Goal: Transaction & Acquisition: Book appointment/travel/reservation

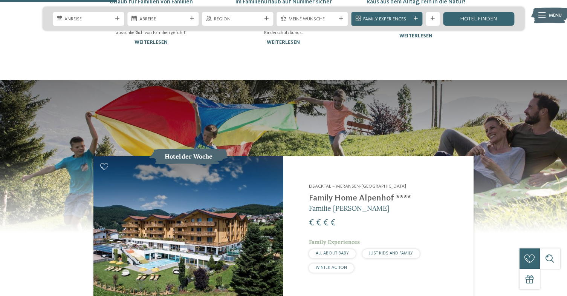
scroll to position [688, 0]
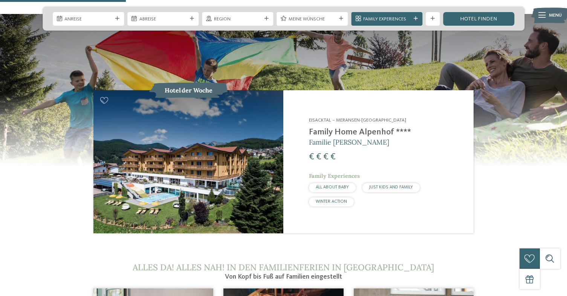
click at [183, 166] on img at bounding box center [188, 161] width 190 height 142
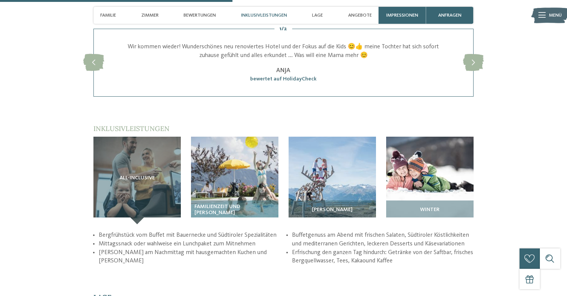
scroll to position [933, 0]
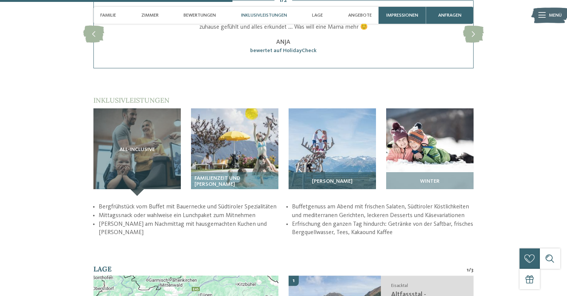
click at [332, 159] on img at bounding box center [332, 151] width 87 height 87
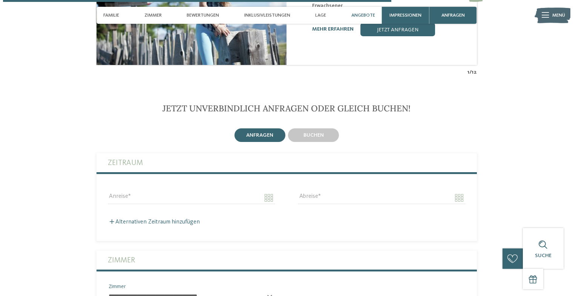
scroll to position [1413, 0]
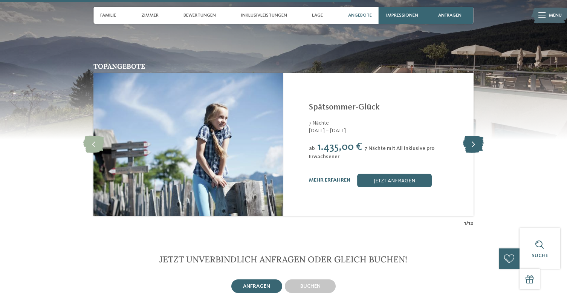
click at [472, 139] on icon at bounding box center [473, 144] width 21 height 17
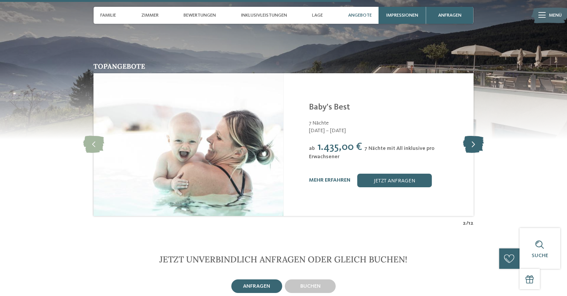
click at [472, 138] on icon at bounding box center [473, 144] width 21 height 17
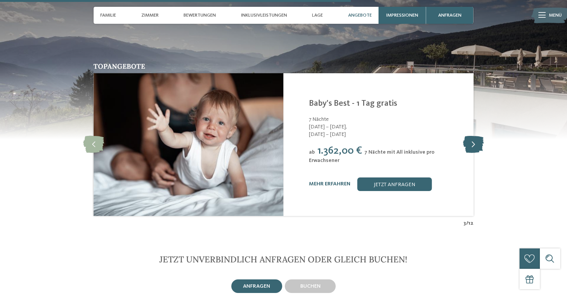
click at [472, 138] on icon at bounding box center [473, 144] width 21 height 17
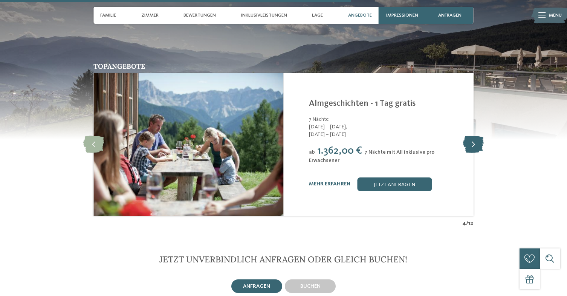
click at [473, 137] on icon at bounding box center [473, 144] width 21 height 17
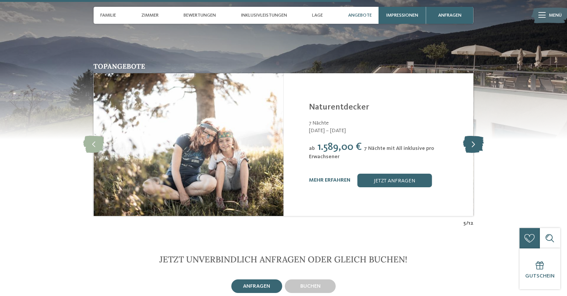
click at [473, 137] on icon at bounding box center [473, 144] width 21 height 17
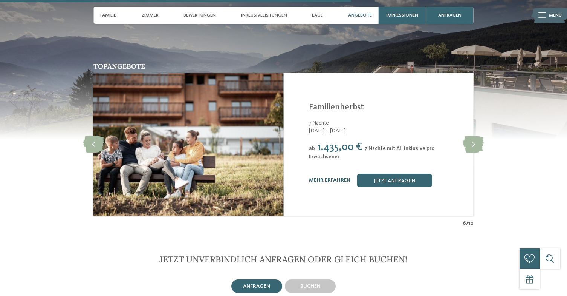
click at [334, 177] on link "mehr erfahren" at bounding box center [329, 179] width 41 height 5
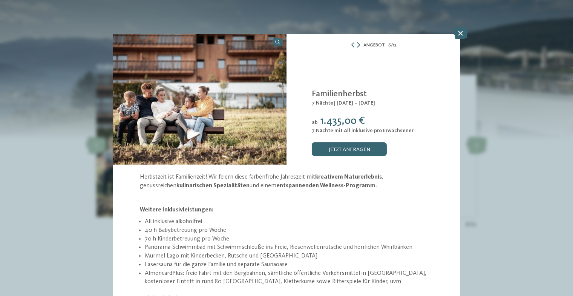
click at [357, 45] on icon at bounding box center [358, 44] width 3 height 5
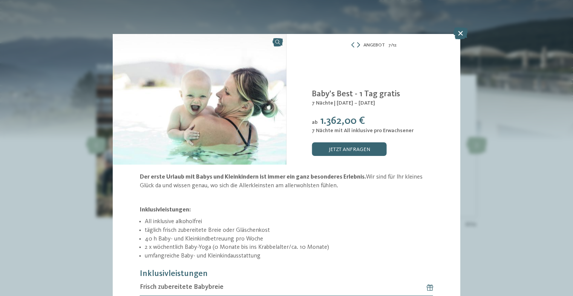
click at [357, 45] on icon at bounding box center [358, 44] width 3 height 5
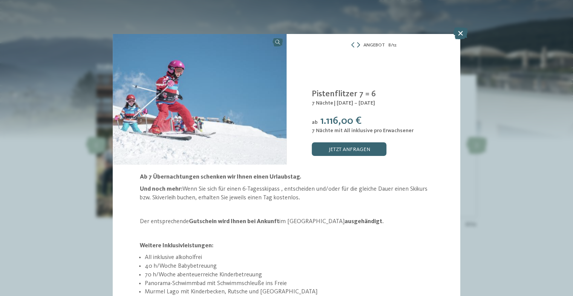
click at [357, 45] on icon at bounding box center [358, 44] width 3 height 5
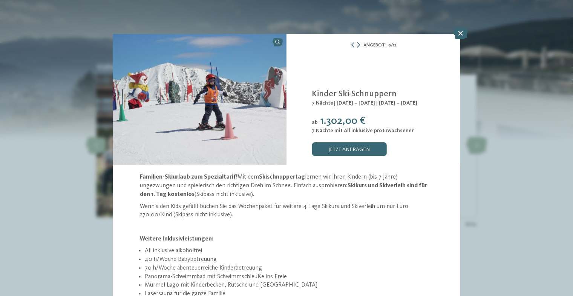
click at [357, 45] on icon at bounding box center [358, 44] width 3 height 5
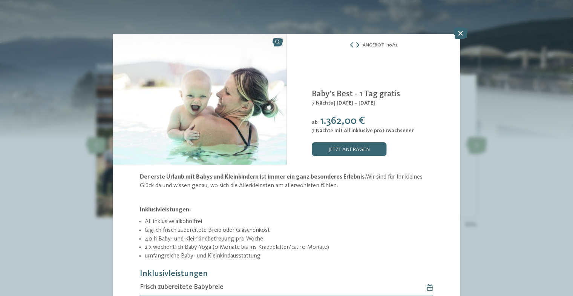
click at [356, 45] on icon at bounding box center [357, 44] width 3 height 5
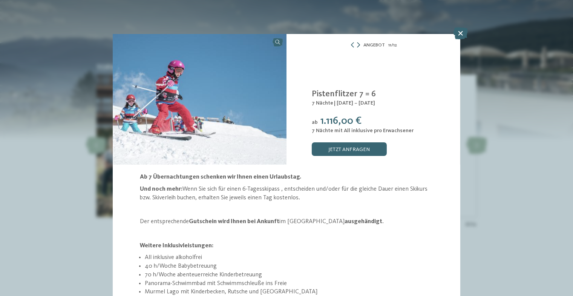
click at [357, 45] on icon at bounding box center [358, 44] width 3 height 5
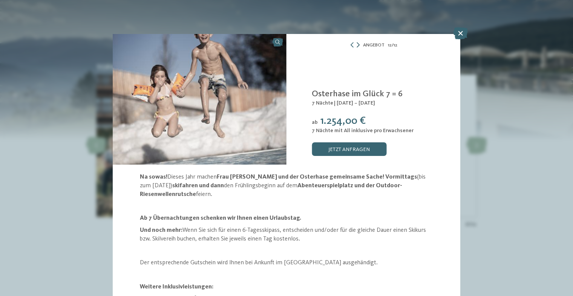
click at [357, 45] on icon at bounding box center [358, 44] width 3 height 5
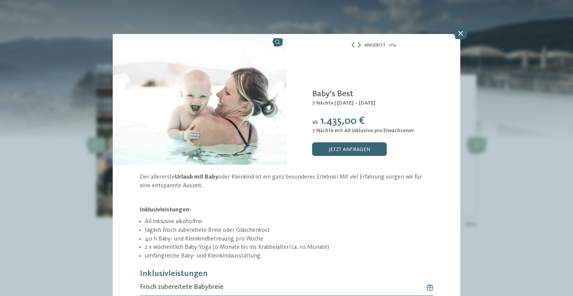
click at [358, 45] on icon at bounding box center [359, 44] width 3 height 5
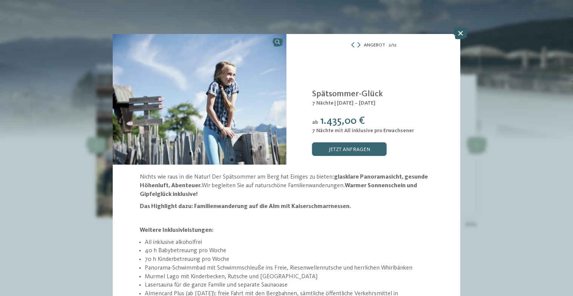
click at [460, 30] on icon at bounding box center [460, 33] width 15 height 12
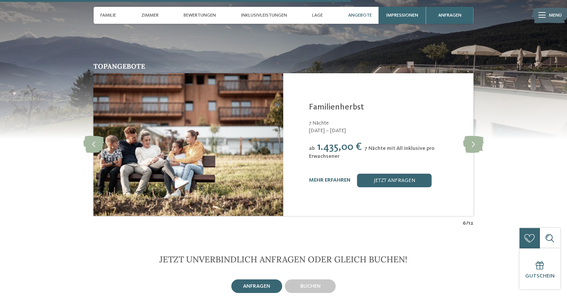
click at [460, 30] on img at bounding box center [283, 62] width 567 height 153
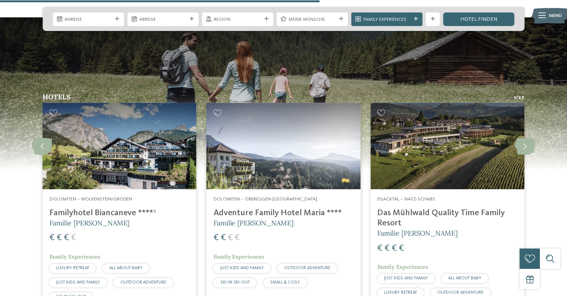
scroll to position [1760, 0]
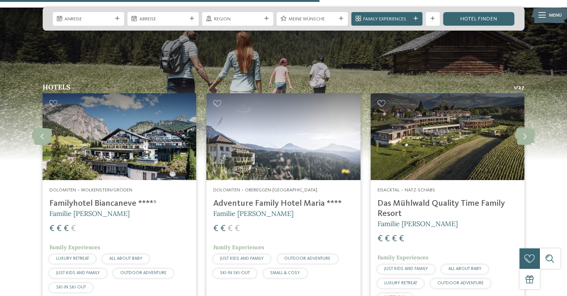
click at [276, 130] on img at bounding box center [284, 136] width 154 height 87
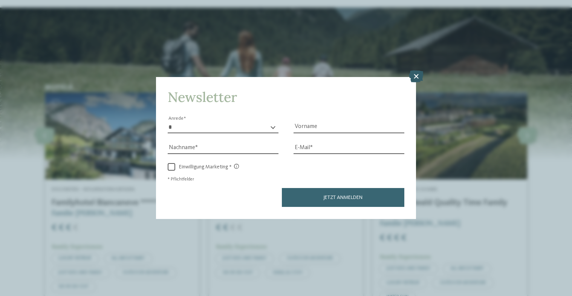
click at [416, 77] on icon at bounding box center [416, 76] width 15 height 12
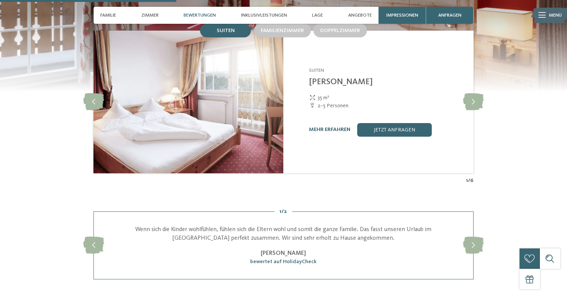
scroll to position [886, 0]
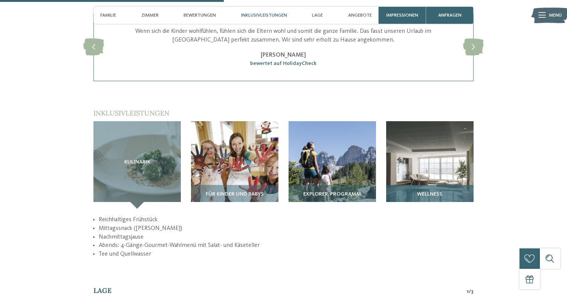
click at [428, 175] on img at bounding box center [429, 164] width 87 height 87
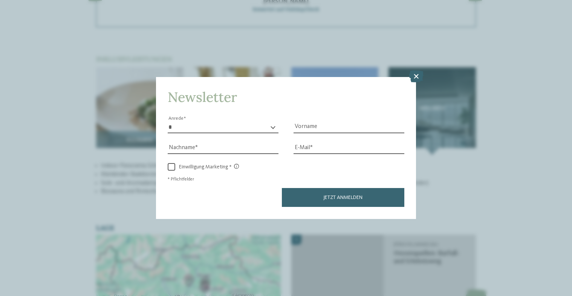
scroll to position [925, 0]
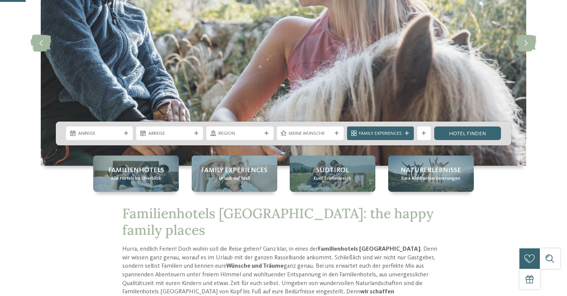
scroll to position [170, 0]
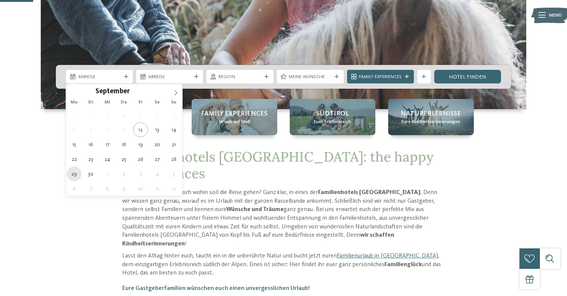
type div "29.09.2025"
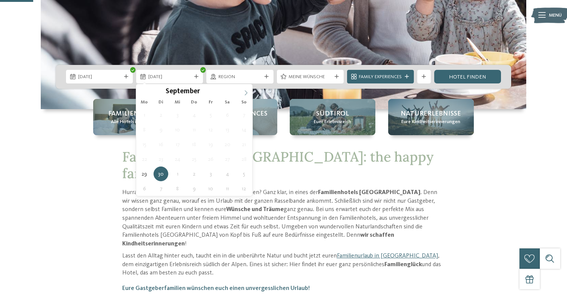
click at [244, 89] on span at bounding box center [245, 90] width 13 height 13
type div "04.10.2025"
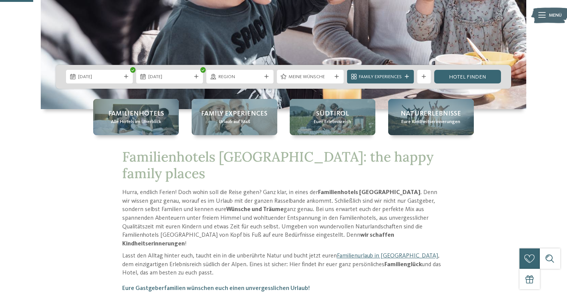
click at [220, 74] on span "Region" at bounding box center [239, 77] width 43 height 7
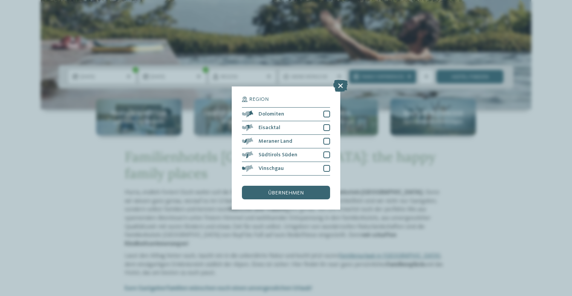
click at [331, 140] on div "Region Dolomiten Eisacktal" at bounding box center [286, 147] width 109 height 123
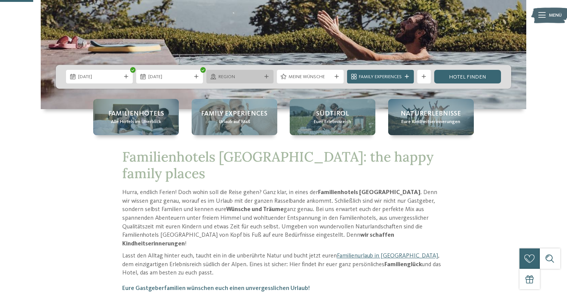
click at [254, 73] on div "Region" at bounding box center [239, 76] width 46 height 7
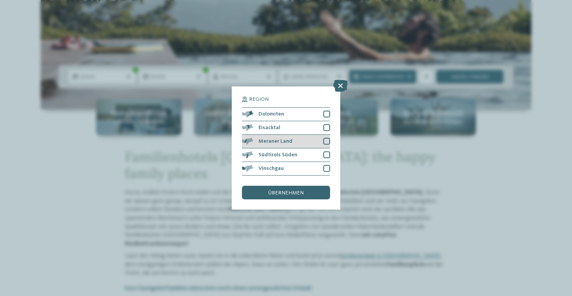
click at [326, 141] on div at bounding box center [326, 141] width 7 height 7
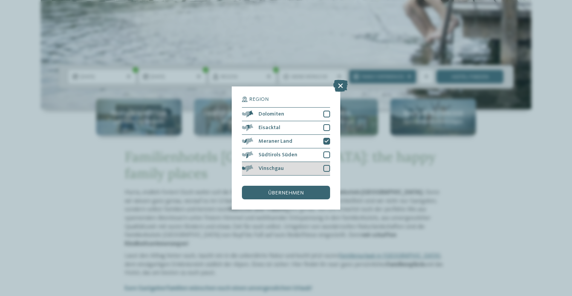
click at [325, 169] on div at bounding box center [326, 168] width 7 height 7
click at [297, 194] on span "übernehmen" at bounding box center [285, 192] width 35 height 5
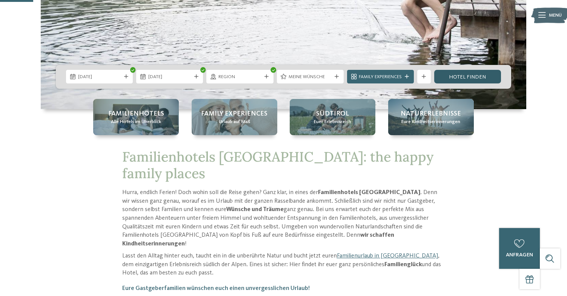
click at [463, 77] on link "Hotel finden" at bounding box center [467, 77] width 67 height 14
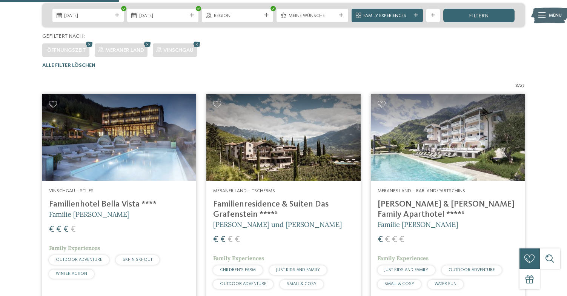
scroll to position [219, 0]
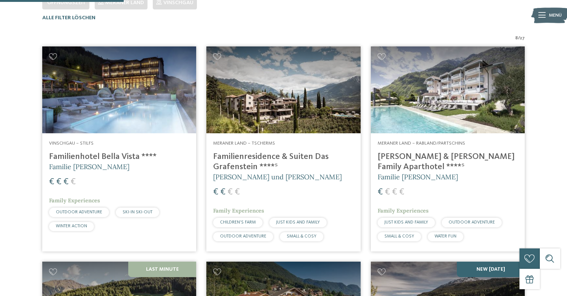
click at [134, 94] on img at bounding box center [119, 89] width 154 height 87
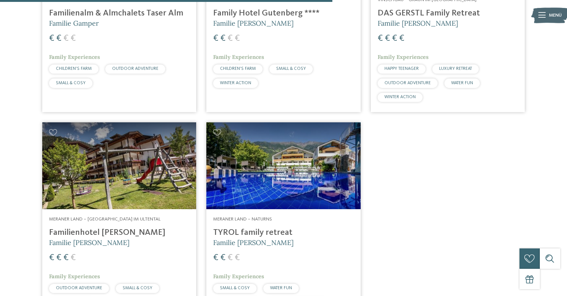
scroll to position [586, 0]
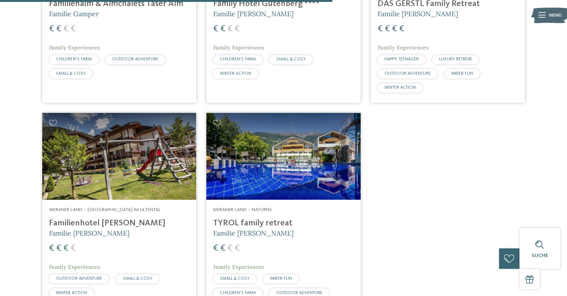
click at [106, 172] on img at bounding box center [119, 156] width 154 height 87
click at [110, 221] on h4 "Familienhotel [PERSON_NAME]" at bounding box center [119, 223] width 140 height 10
click at [247, 220] on h4 "TYROL family retreat" at bounding box center [283, 223] width 140 height 10
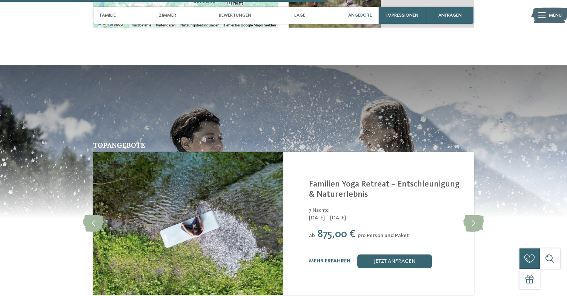
scroll to position [1310, 0]
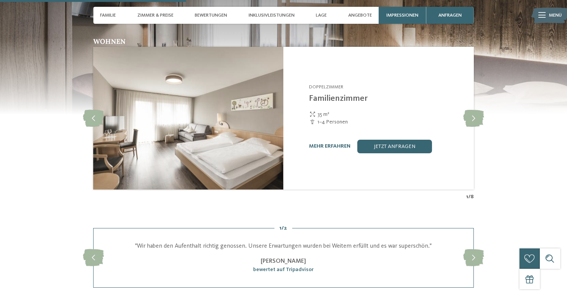
scroll to position [923, 0]
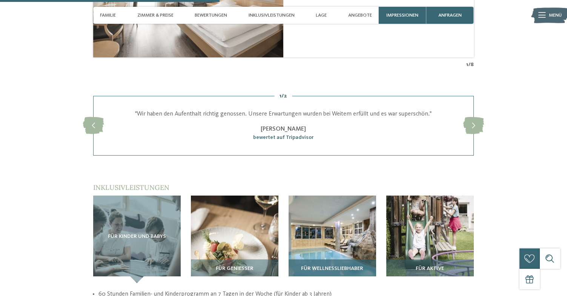
click at [330, 206] on img at bounding box center [331, 238] width 87 height 87
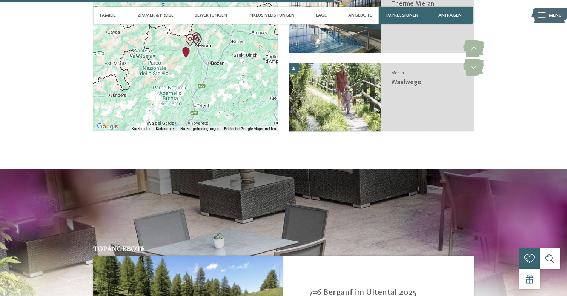
scroll to position [1489, 0]
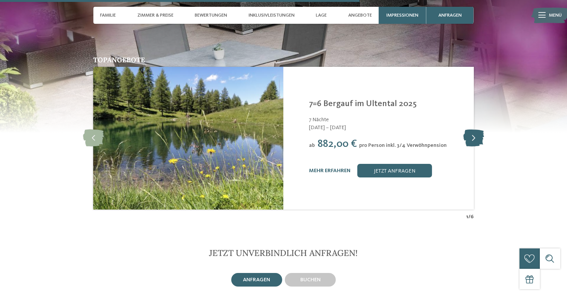
click at [474, 130] on icon at bounding box center [473, 138] width 21 height 17
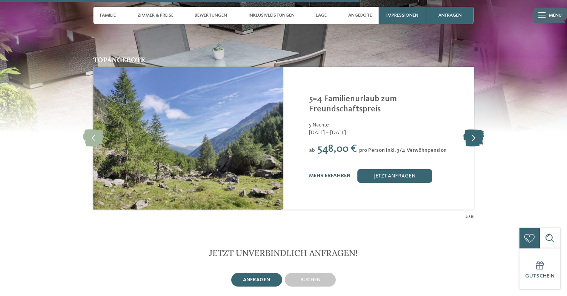
click at [474, 130] on icon at bounding box center [473, 138] width 21 height 17
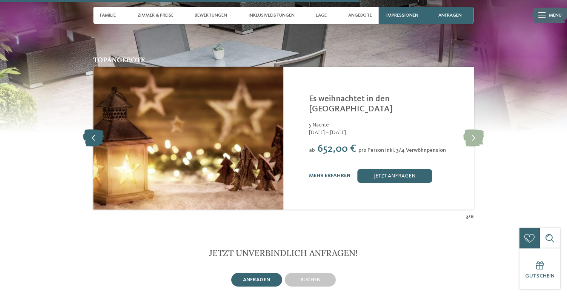
click at [90, 130] on icon at bounding box center [93, 138] width 21 height 17
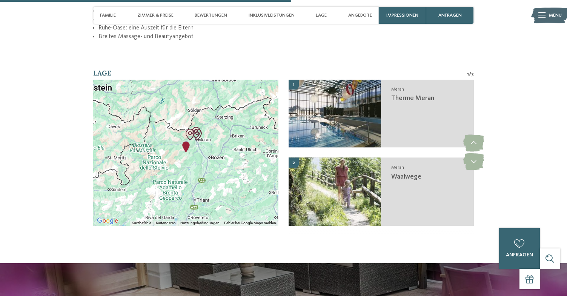
scroll to position [1197, 0]
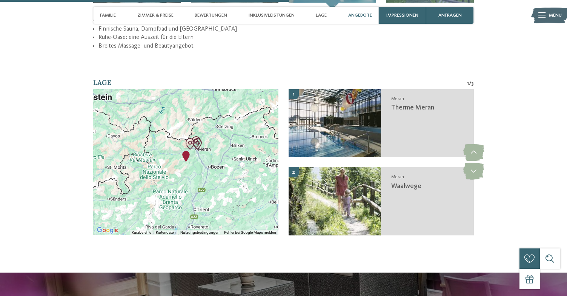
click at [357, 12] on span "Angebote" at bounding box center [360, 15] width 24 height 6
click at [154, 16] on span "Zimmer & Preise" at bounding box center [155, 15] width 36 height 6
click at [150, 15] on span "Zimmer & Preise" at bounding box center [155, 15] width 36 height 6
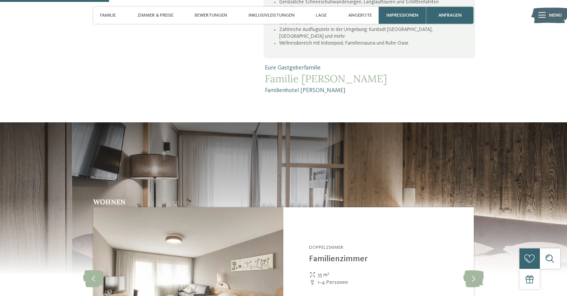
scroll to position [660, 0]
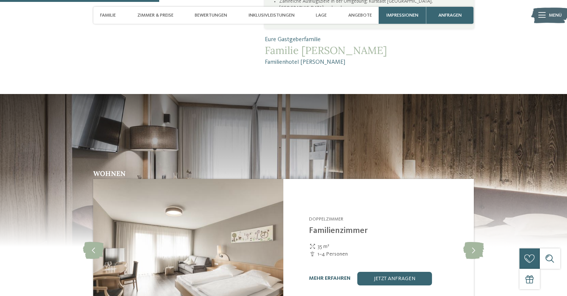
click at [340, 275] on link "mehr erfahren" at bounding box center [329, 277] width 41 height 5
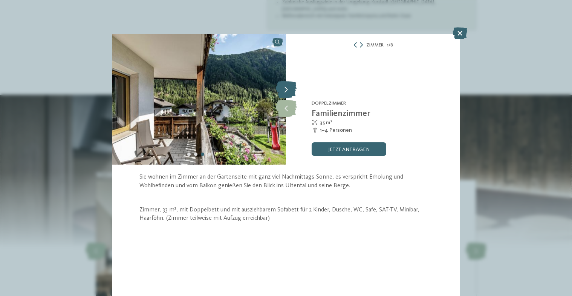
click at [284, 90] on icon at bounding box center [286, 89] width 21 height 17
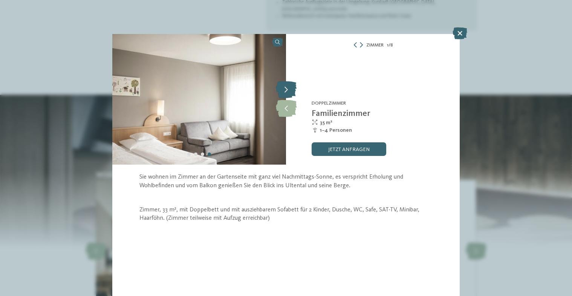
click at [284, 90] on icon at bounding box center [286, 89] width 21 height 17
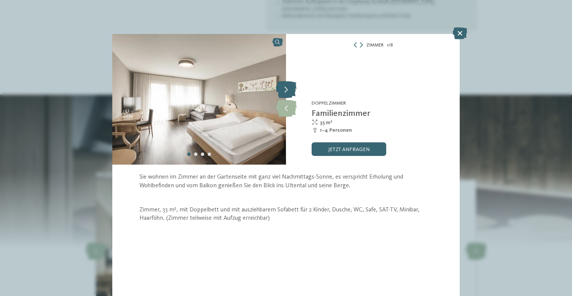
click at [284, 90] on icon at bounding box center [286, 89] width 21 height 17
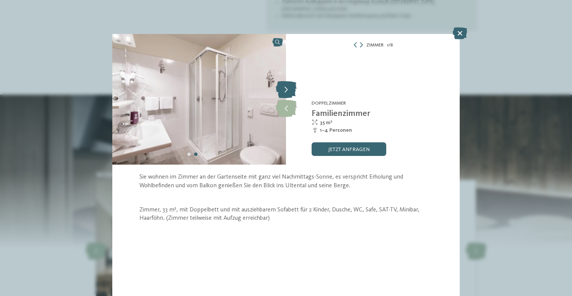
click at [284, 90] on icon at bounding box center [286, 89] width 21 height 17
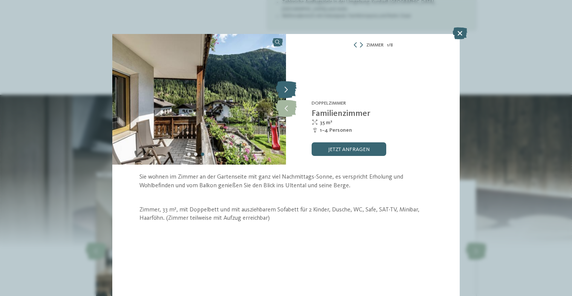
click at [284, 90] on icon at bounding box center [286, 89] width 21 height 17
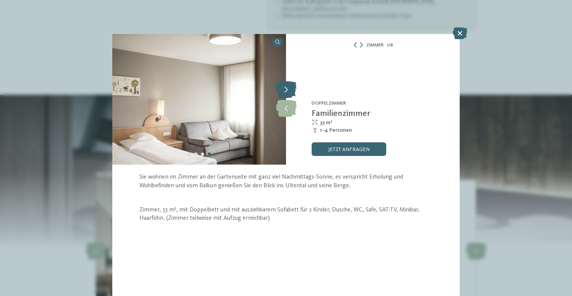
click at [284, 90] on icon at bounding box center [286, 89] width 21 height 17
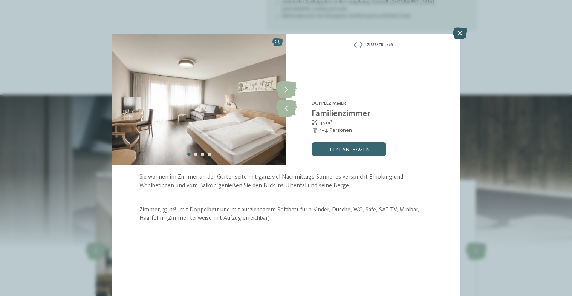
click at [456, 37] on icon at bounding box center [460, 33] width 15 height 12
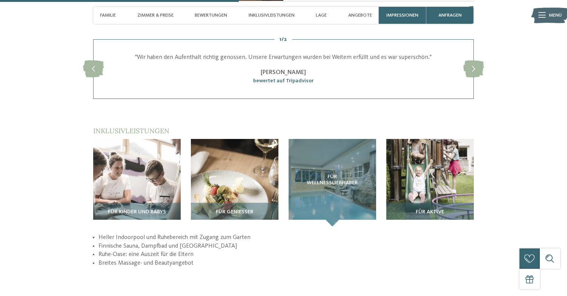
scroll to position [971, 0]
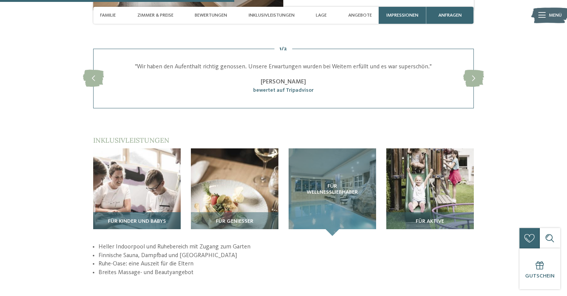
click at [171, 177] on img at bounding box center [136, 191] width 87 height 87
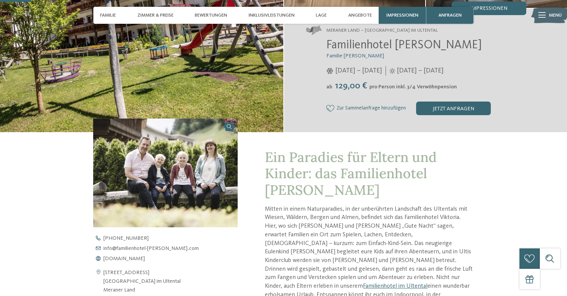
scroll to position [0, 0]
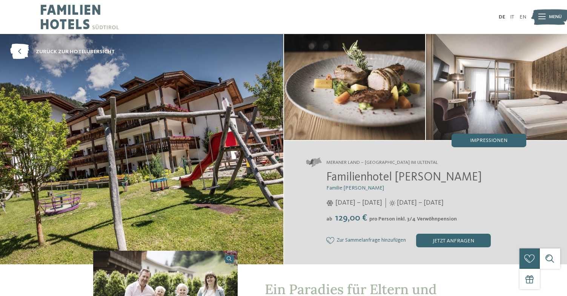
drag, startPoint x: 330, startPoint y: 177, endPoint x: 439, endPoint y: 183, distance: 109.1
click at [439, 187] on div "Familienhotel Viktoria Familie Paris Staffler 20.12.2025 – 06.04.2026 ab" at bounding box center [416, 208] width 220 height 77
click at [427, 164] on address "Meraner Land – [GEOGRAPHIC_DATA] im Ultental" at bounding box center [416, 162] width 220 height 9
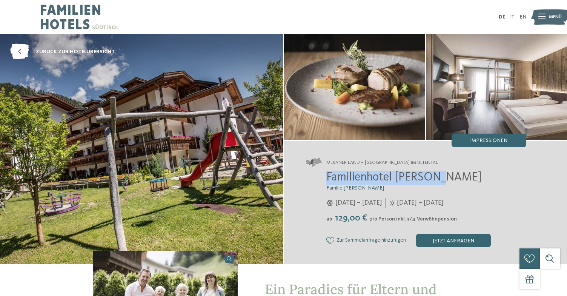
drag, startPoint x: 327, startPoint y: 172, endPoint x: 435, endPoint y: 174, distance: 107.8
click at [435, 174] on h2 "Familienhotel [PERSON_NAME]" at bounding box center [426, 177] width 200 height 14
copy span "Familienhotel [PERSON_NAME]"
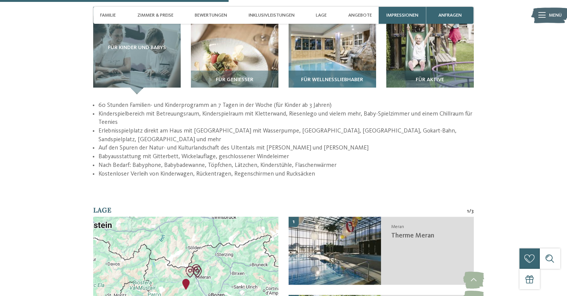
scroll to position [1178, 0]
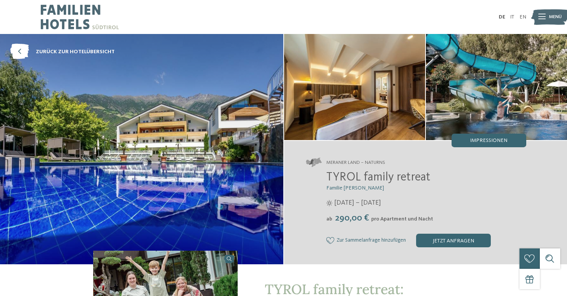
drag, startPoint x: 327, startPoint y: 176, endPoint x: 431, endPoint y: 178, distance: 103.7
click at [431, 178] on h2 "TYROL family retreat" at bounding box center [426, 177] width 200 height 14
copy span "TYROL family retreat"
click at [46, 20] on img at bounding box center [80, 17] width 78 height 34
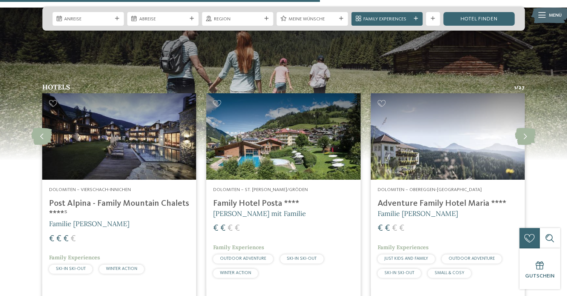
scroll to position [1769, 0]
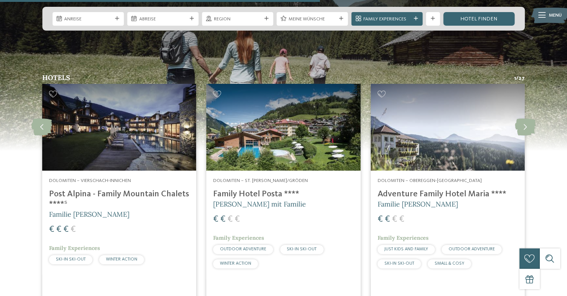
click at [137, 118] on img at bounding box center [119, 127] width 154 height 87
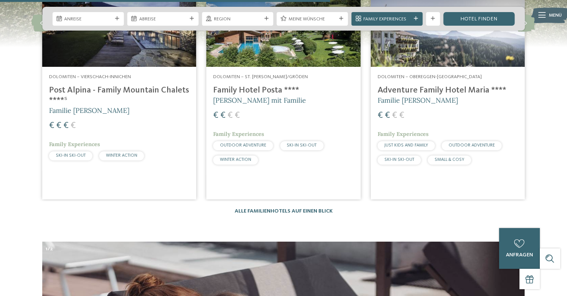
scroll to position [1807, 0]
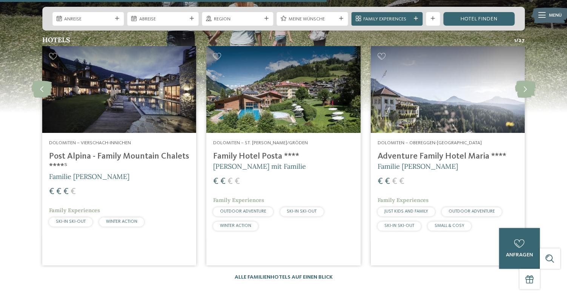
click at [151, 90] on img at bounding box center [119, 89] width 154 height 87
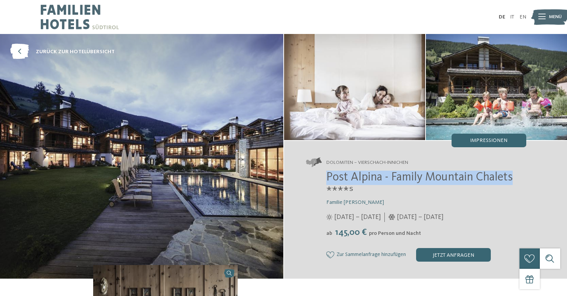
drag, startPoint x: 325, startPoint y: 174, endPoint x: 519, endPoint y: 176, distance: 194.9
click at [519, 176] on div "Post Alpina - Family Mountain Chalets ****ˢ Familie [PERSON_NAME] [DATE] – [DAT…" at bounding box center [416, 215] width 220 height 91
copy span "Post Alpina - Family Mountain Chalets"
click at [72, 17] on img at bounding box center [80, 17] width 78 height 34
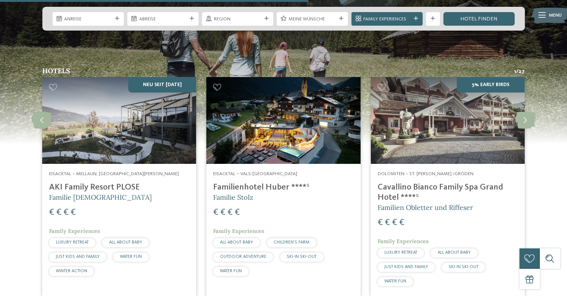
scroll to position [1788, 0]
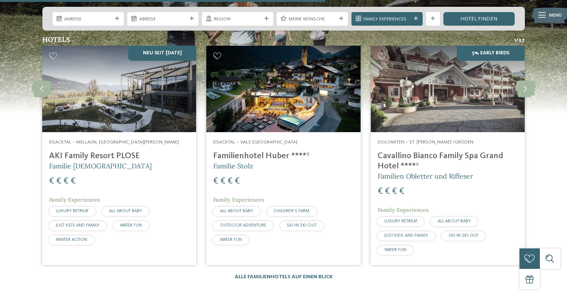
click at [315, 84] on img at bounding box center [283, 89] width 154 height 87
click at [238, 151] on h4 "Familienhotel Huber ****ˢ" at bounding box center [283, 156] width 140 height 10
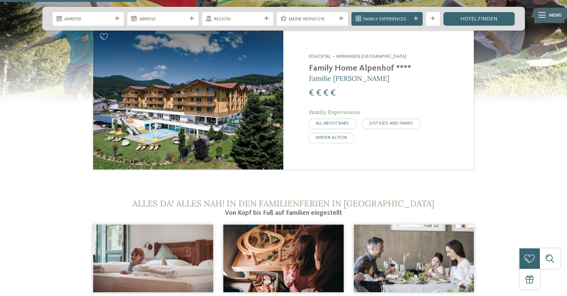
scroll to position [686, 0]
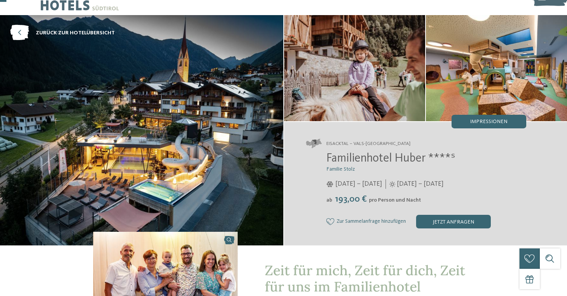
scroll to position [28, 0]
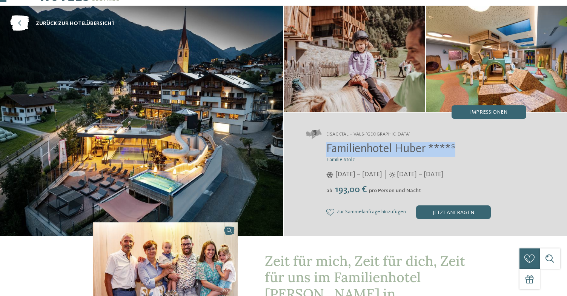
drag, startPoint x: 338, startPoint y: 147, endPoint x: 459, endPoint y: 149, distance: 121.4
click at [459, 150] on h2 "Familienhotel Huber ****ˢ" at bounding box center [426, 149] width 200 height 14
copy span "Familienhotel Huber ****ˢ"
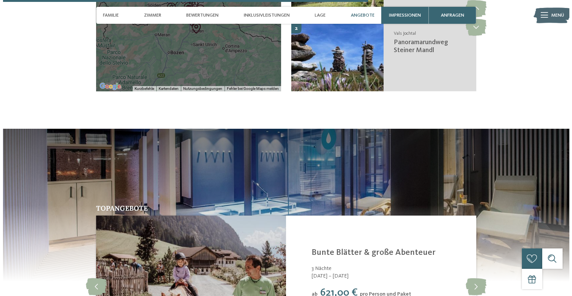
scroll to position [1583, 0]
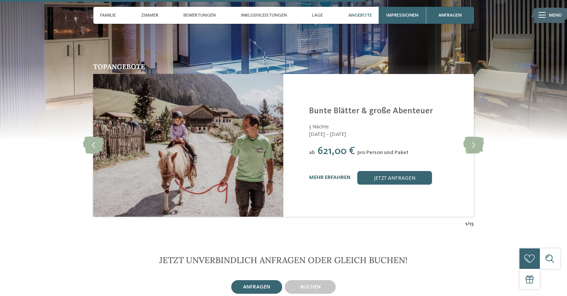
click at [351, 146] on div "Familienhotel Huber **** Vals-Mühlbach - Eisacktal Bunte Blätter & große Abente…" at bounding box center [387, 145] width 156 height 78
click at [346, 171] on div "mehr erfahren jetzt anfragen" at bounding box center [387, 178] width 156 height 14
click at [326, 175] on link "mehr erfahren" at bounding box center [329, 177] width 41 height 5
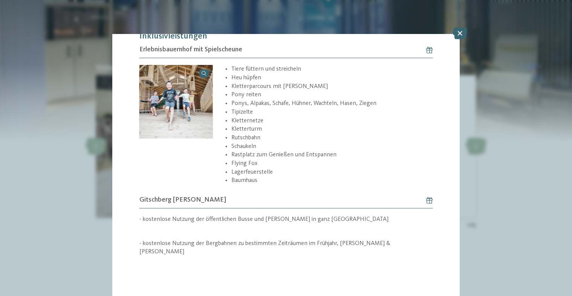
scroll to position [217, 0]
